Goal: Entertainment & Leisure: Consume media (video, audio)

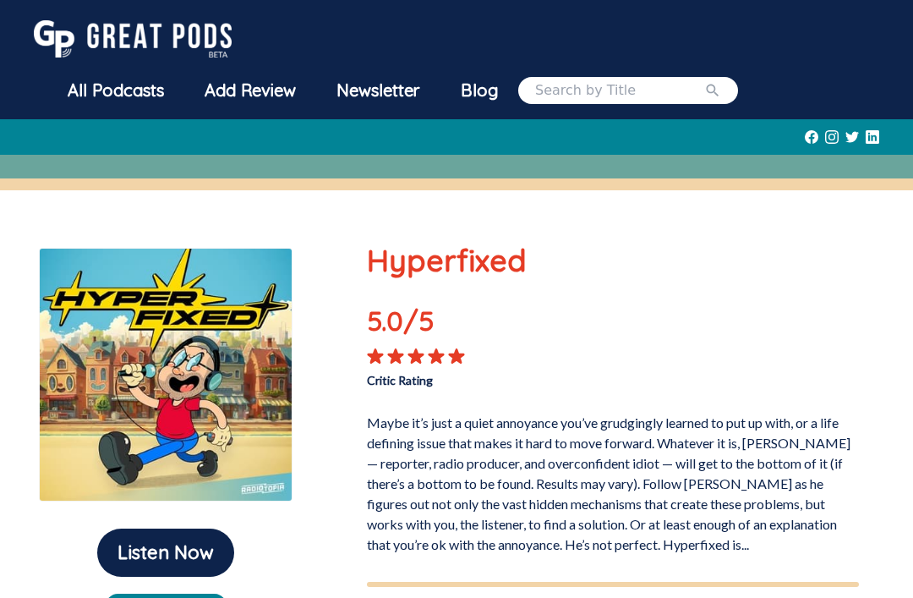
scroll to position [162, 0]
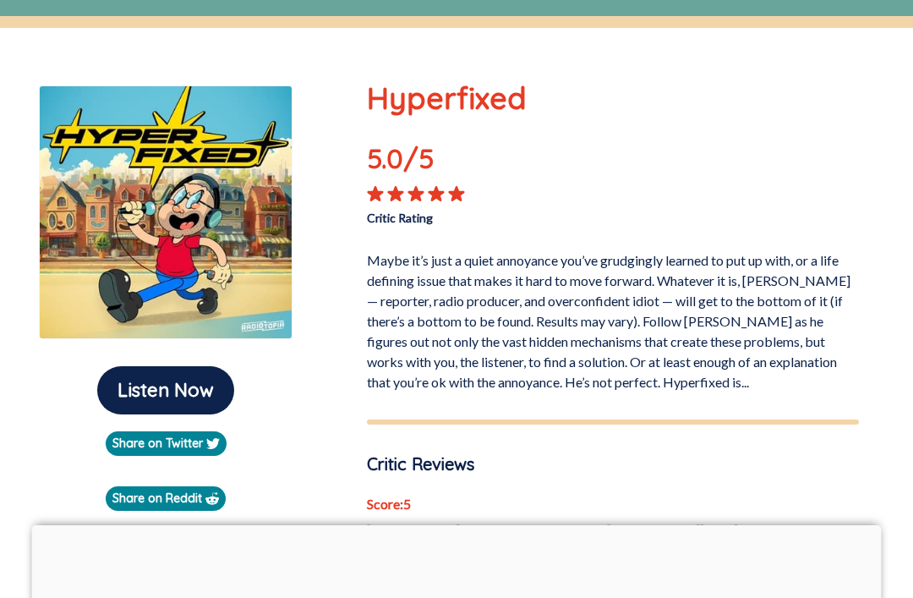
click at [132, 395] on button "Listen Now" at bounding box center [165, 390] width 137 height 48
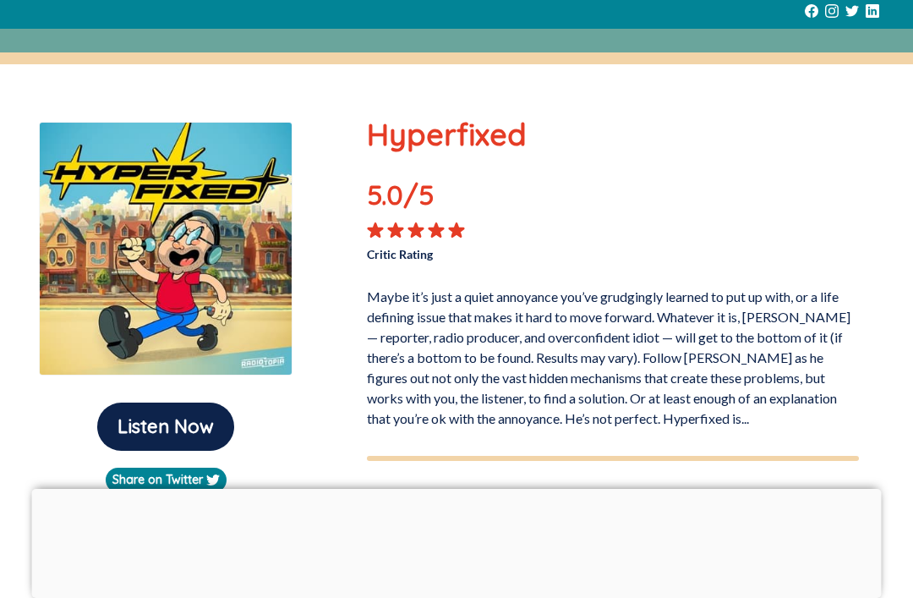
scroll to position [127, 0]
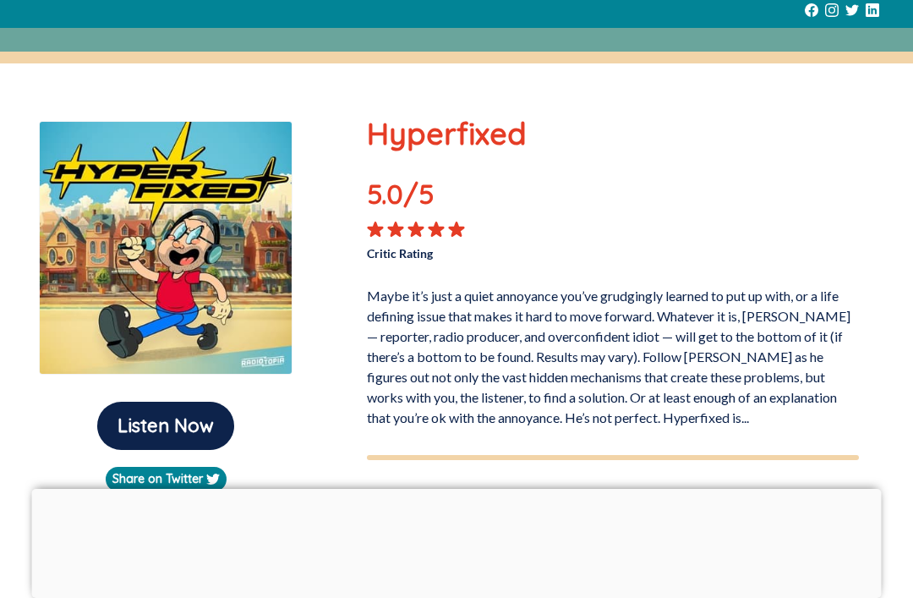
click at [121, 438] on button "Listen Now" at bounding box center [165, 426] width 137 height 48
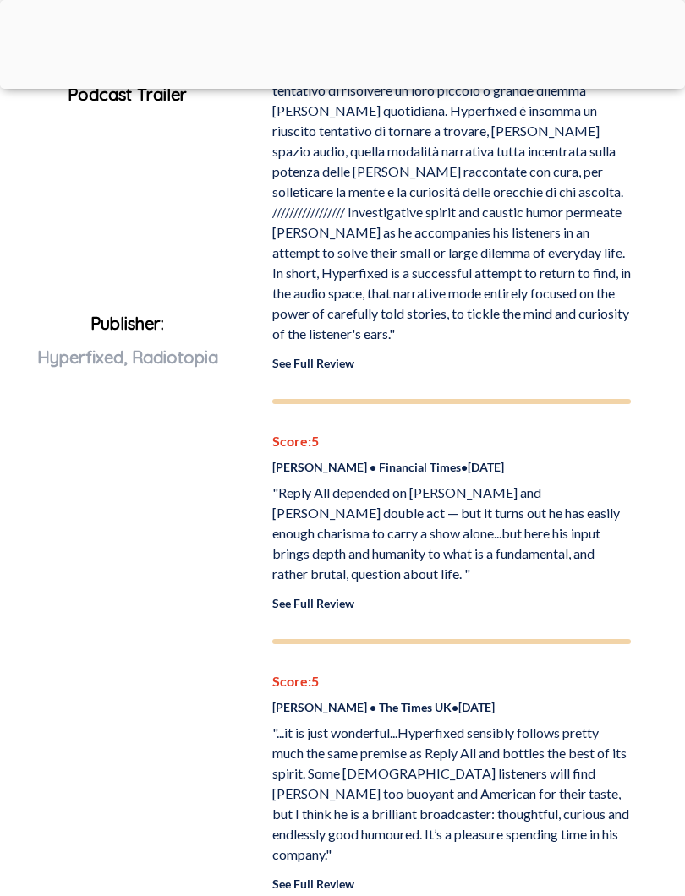
scroll to position [805, 0]
